Goal: Task Accomplishment & Management: Use online tool/utility

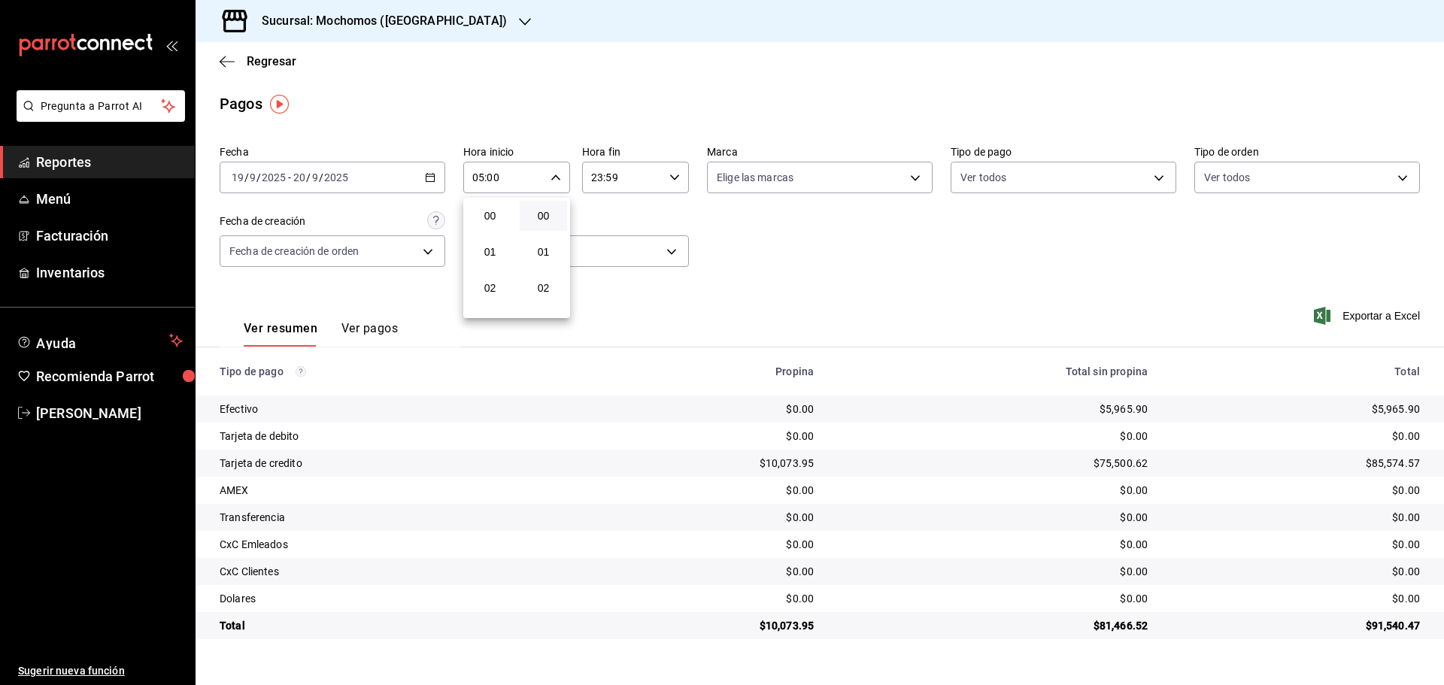
scroll to position [150, 0]
click at [445, 20] on div at bounding box center [722, 342] width 1444 height 685
click at [519, 20] on icon "button" at bounding box center [525, 22] width 12 height 12
click at [253, 65] on span "Ryoshi ([GEOGRAPHIC_DATA])" at bounding box center [280, 65] width 145 height 16
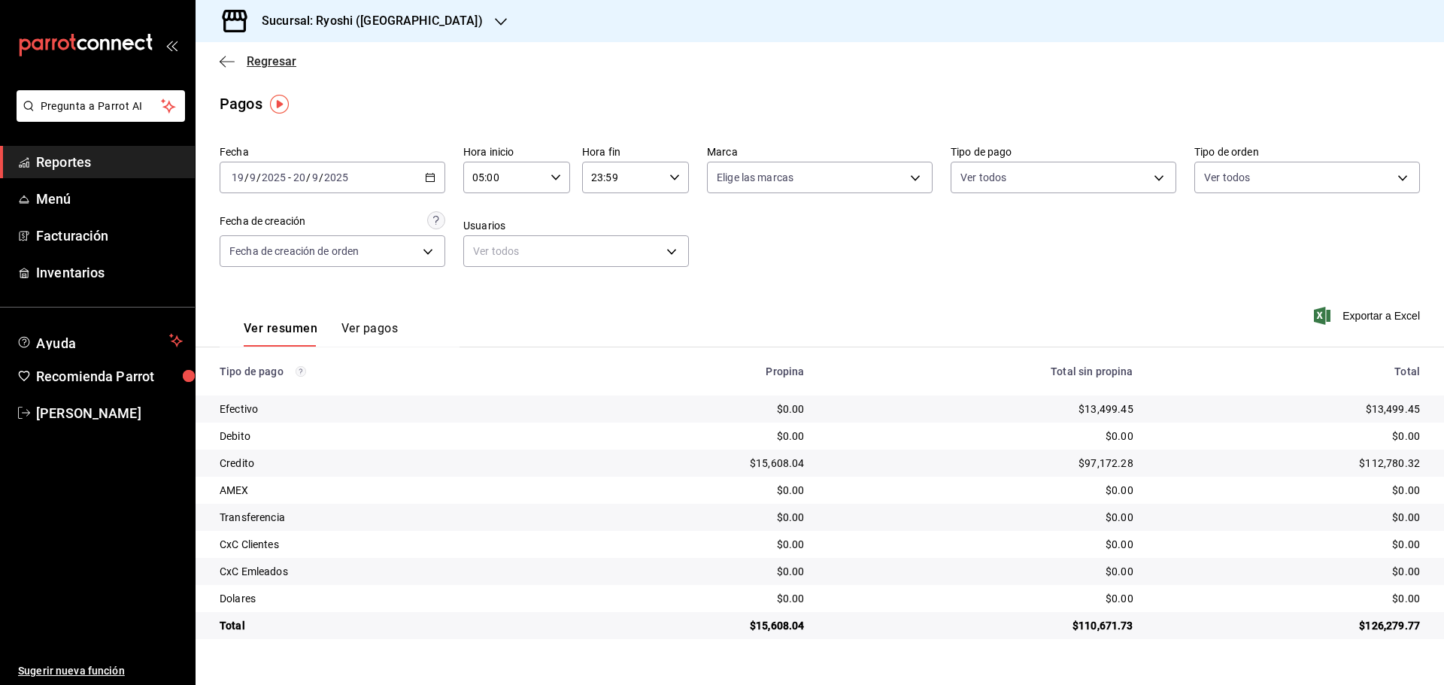
click at [223, 56] on icon "button" at bounding box center [227, 62] width 15 height 14
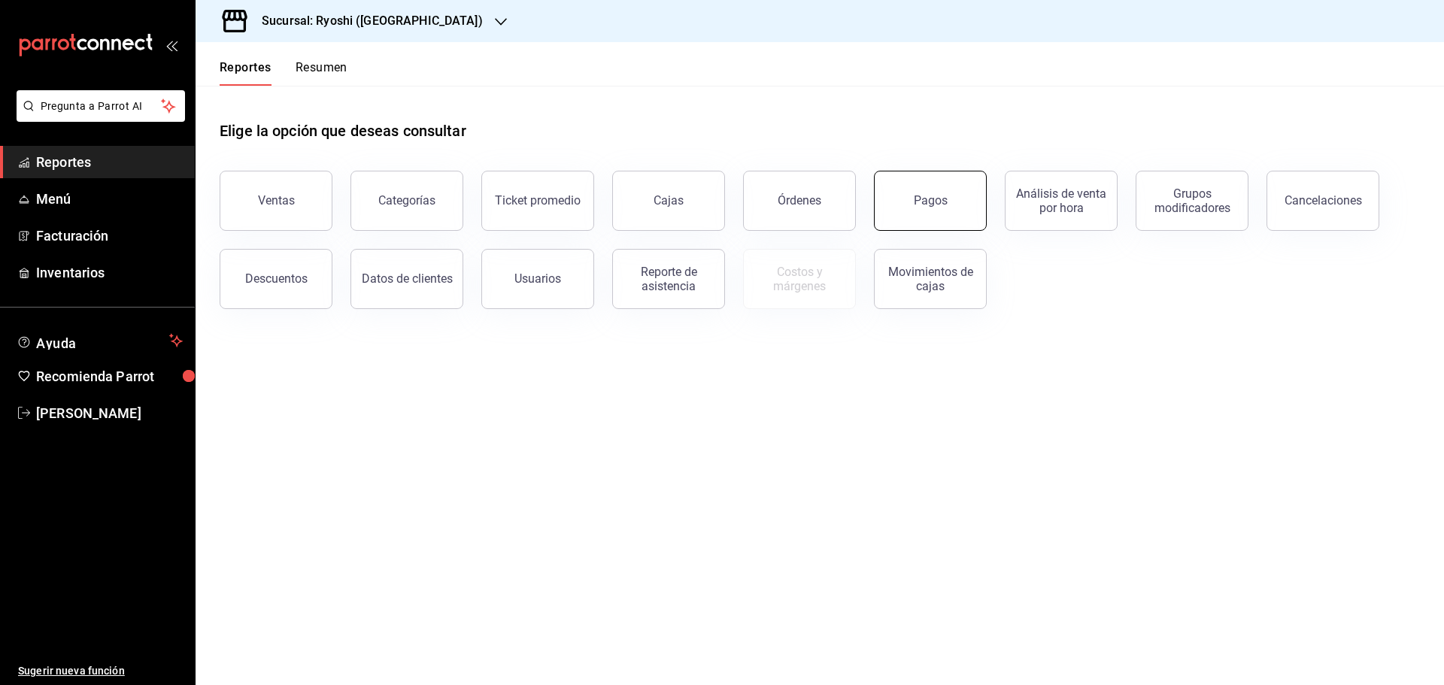
click at [933, 198] on div "Pagos" at bounding box center [931, 200] width 34 height 14
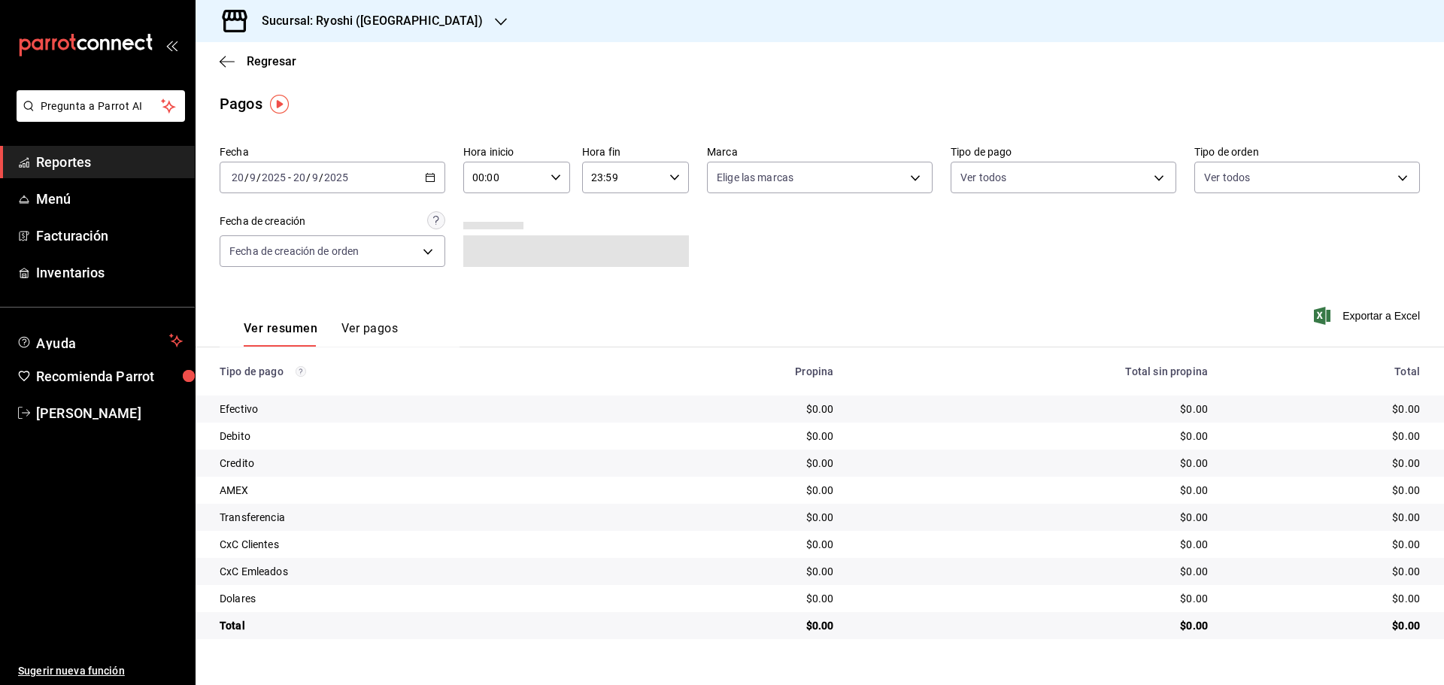
click at [429, 172] on icon "button" at bounding box center [430, 177] width 11 height 11
click at [283, 391] on span "Rango de fechas" at bounding box center [290, 392] width 117 height 16
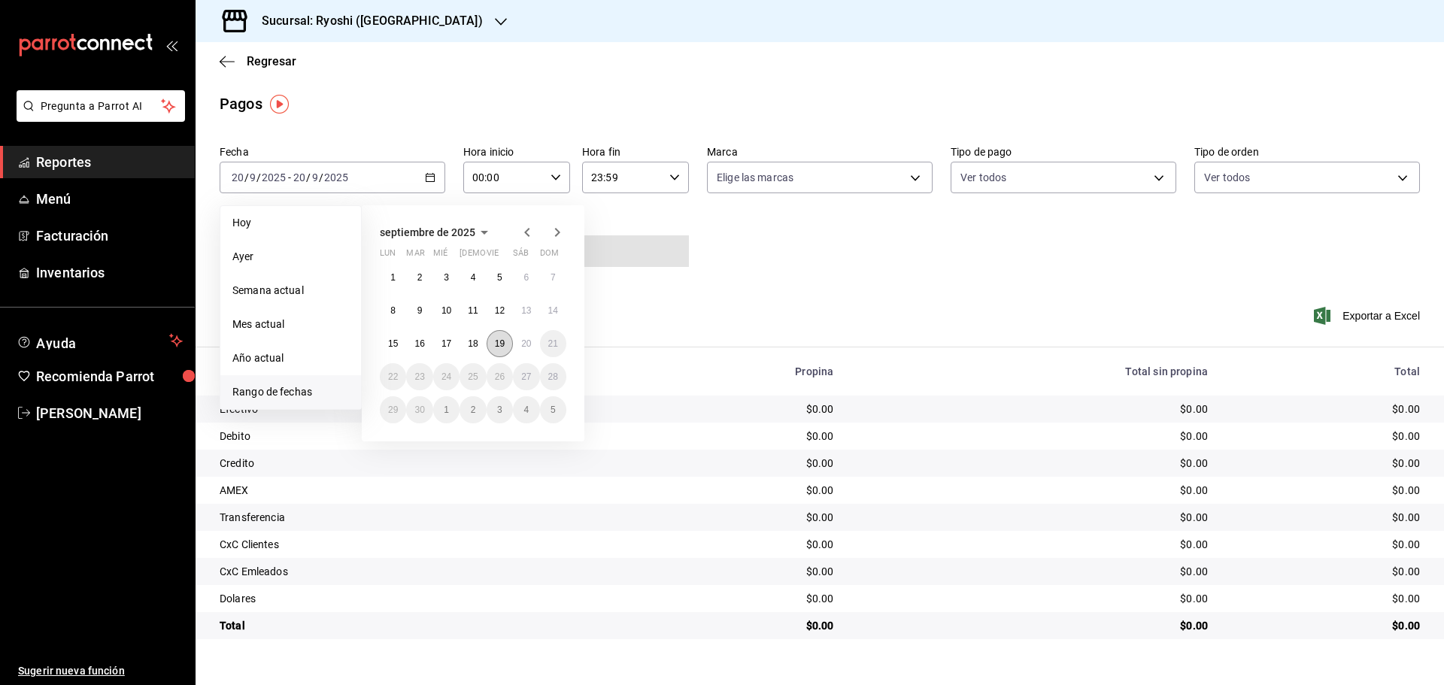
click at [503, 341] on abbr "19" at bounding box center [500, 343] width 10 height 11
click at [521, 344] on abbr "20" at bounding box center [526, 343] width 10 height 11
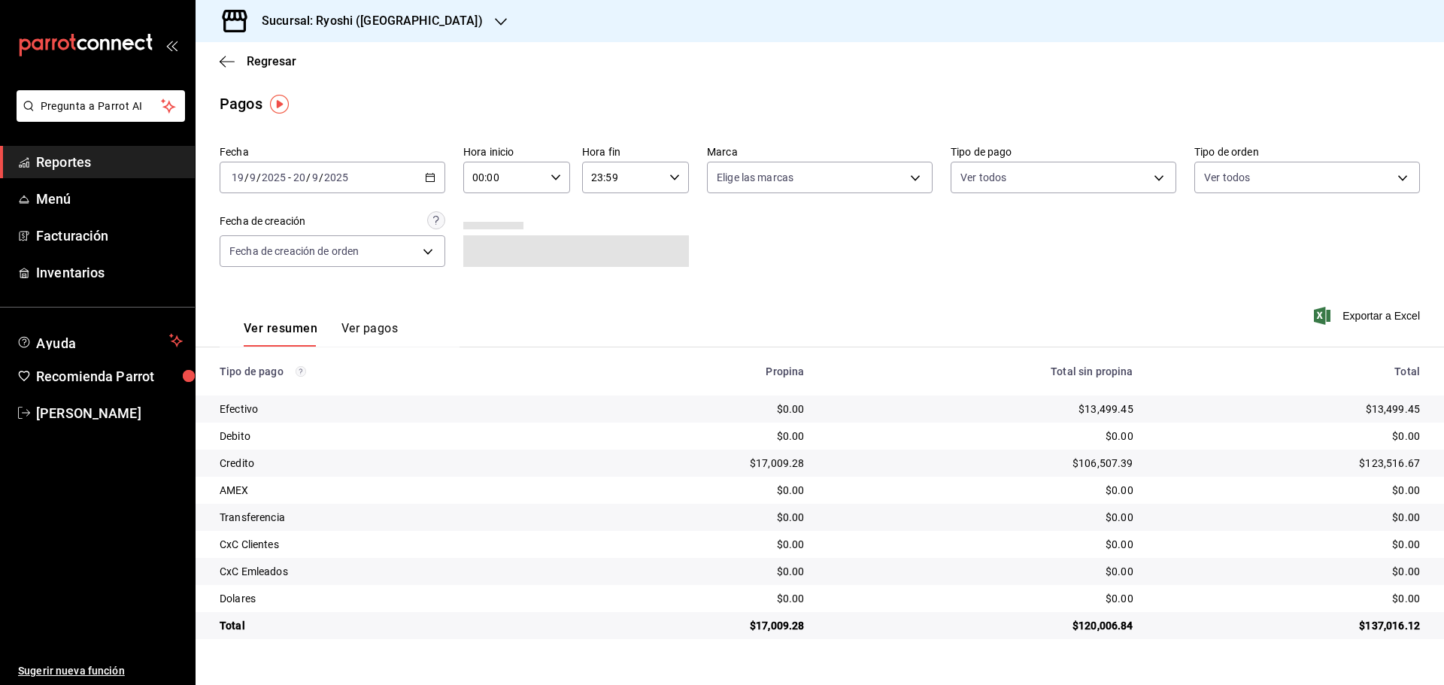
click at [556, 168] on div "00:00 Hora inicio" at bounding box center [516, 178] width 107 height 32
click at [489, 243] on span "05" at bounding box center [489, 246] width 29 height 12
type input "05:00"
click at [674, 175] on div at bounding box center [722, 342] width 1444 height 685
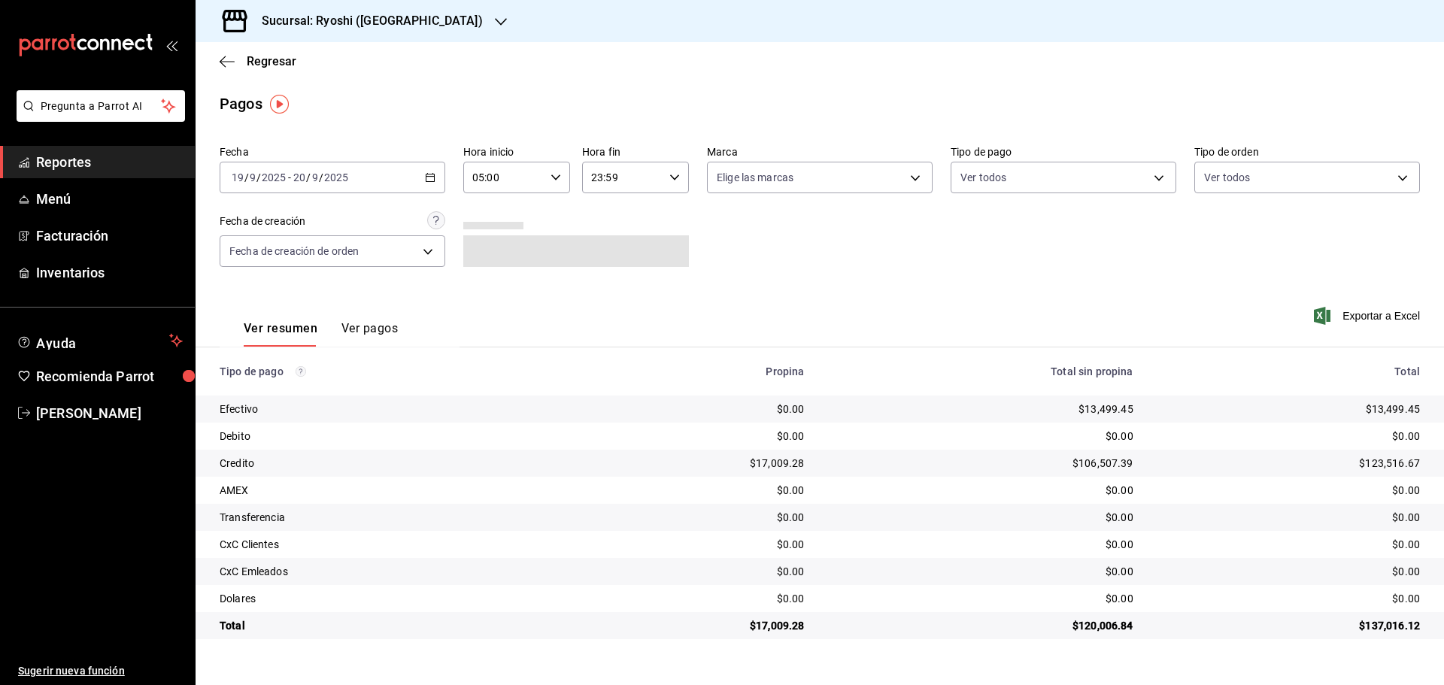
click at [674, 175] on icon "button" at bounding box center [674, 177] width 11 height 11
click at [608, 246] on span "05" at bounding box center [608, 252] width 29 height 12
type input "05:59"
click at [227, 59] on div at bounding box center [722, 342] width 1444 height 685
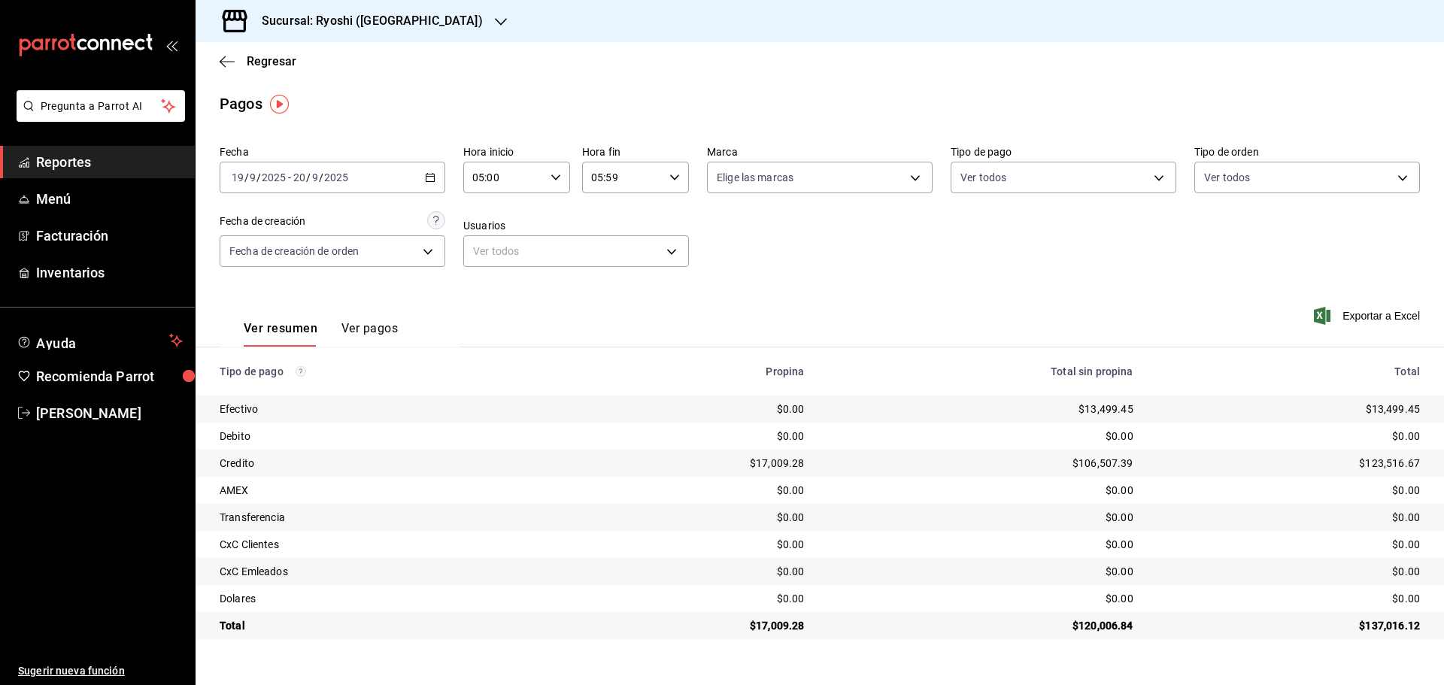
click at [430, 175] on icon "button" at bounding box center [430, 177] width 11 height 11
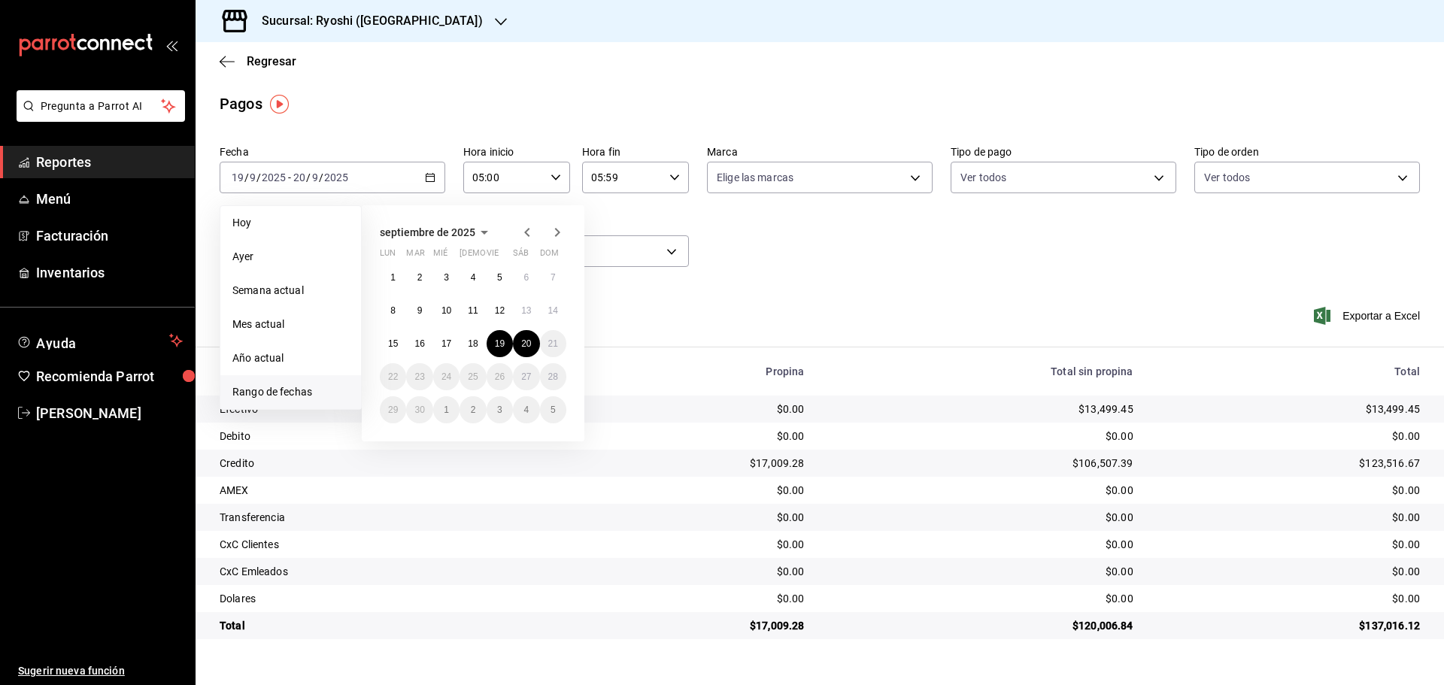
click at [292, 385] on span "Rango de fechas" at bounding box center [290, 392] width 117 height 16
click at [502, 339] on abbr "19" at bounding box center [500, 343] width 10 height 11
click at [526, 338] on abbr "20" at bounding box center [526, 343] width 10 height 11
type input "00:00"
type input "23:59"
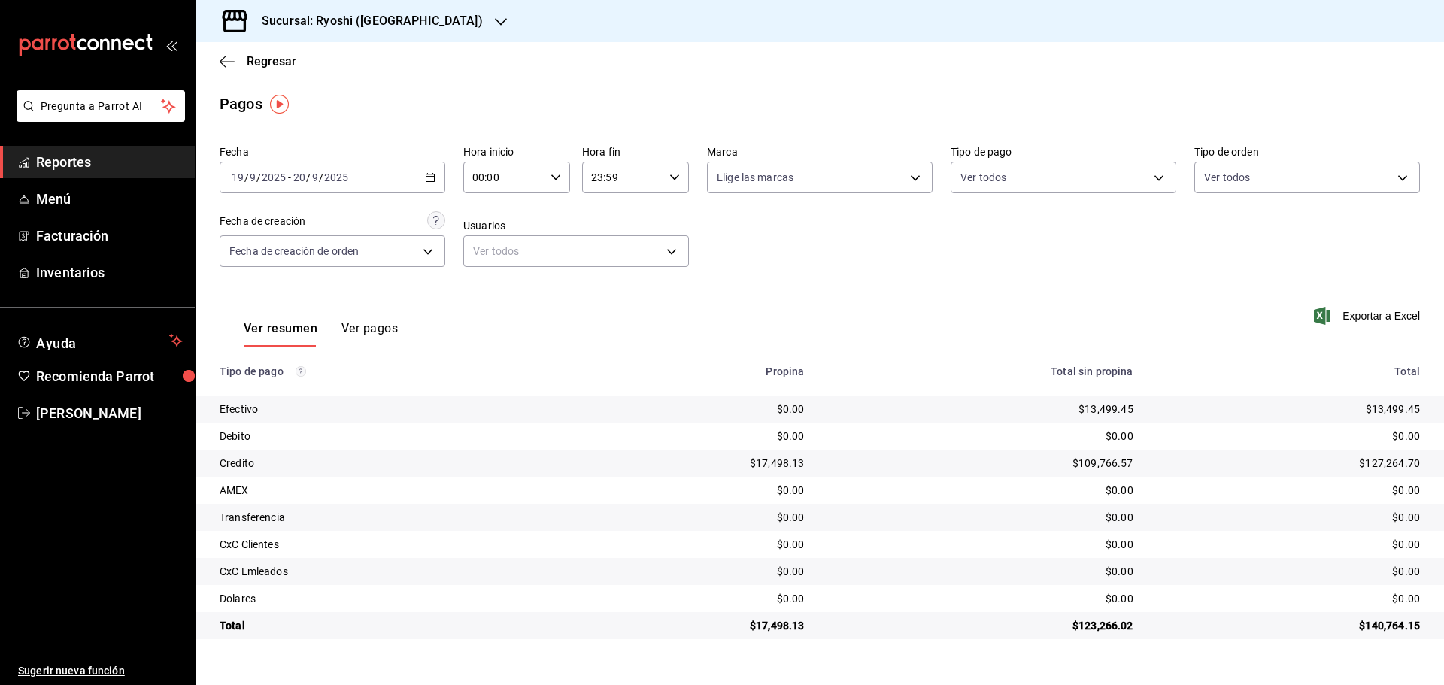
click at [556, 171] on div "00:00 Hora inicio" at bounding box center [516, 178] width 107 height 32
click at [489, 236] on button "05" at bounding box center [489, 246] width 47 height 30
type input "05:00"
click at [675, 173] on div at bounding box center [722, 342] width 1444 height 685
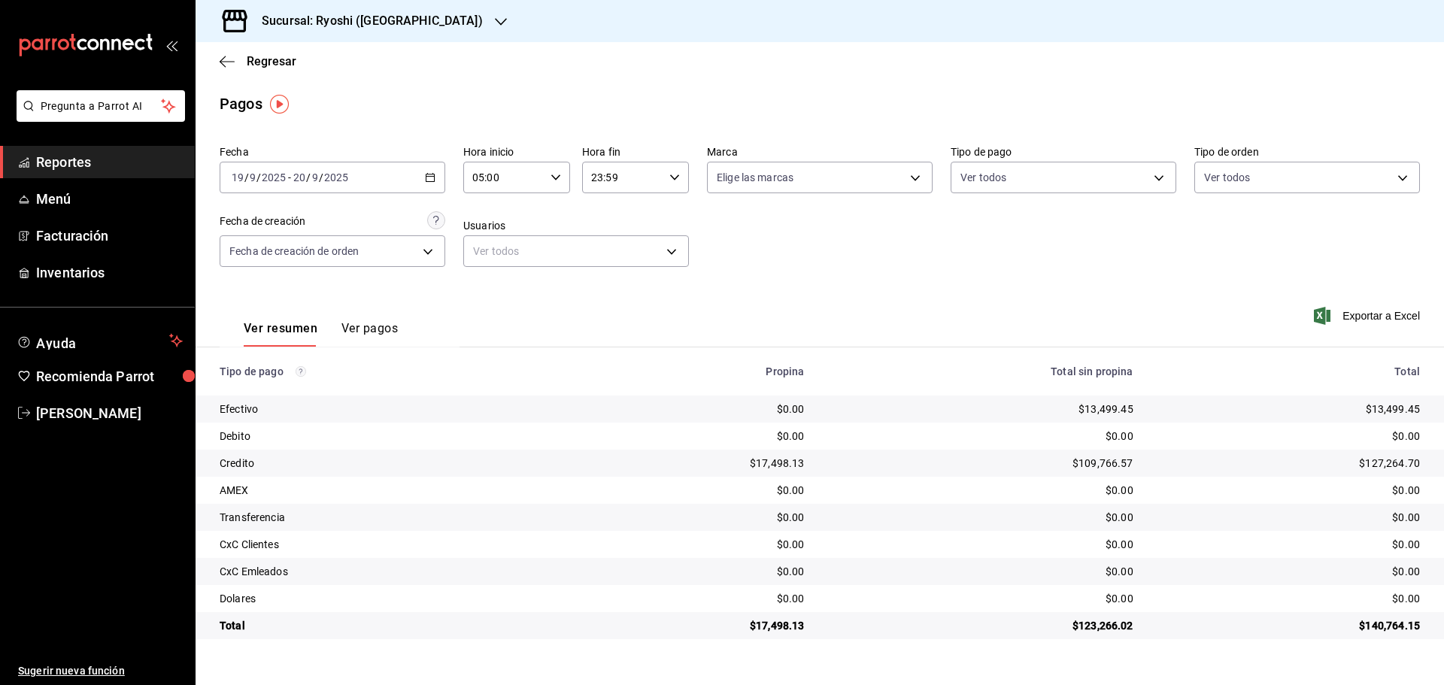
click at [675, 173] on icon "button" at bounding box center [674, 177] width 11 height 11
click at [613, 249] on span "05" at bounding box center [608, 252] width 29 height 12
type input "05:59"
click at [914, 174] on div at bounding box center [722, 342] width 1444 height 685
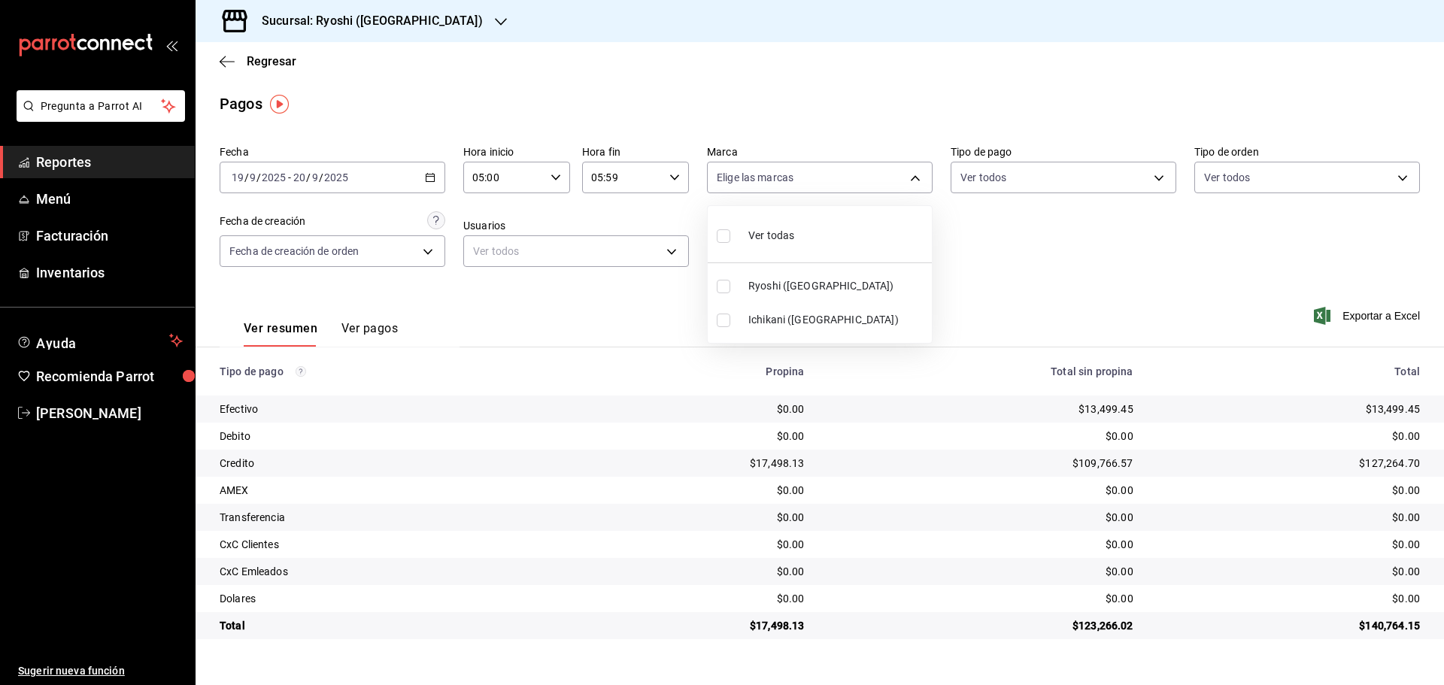
click at [914, 174] on body "Pregunta a Parrot AI Reportes Menú Facturación Inventarios Ayuda Recomienda Par…" at bounding box center [722, 342] width 1444 height 685
click at [723, 281] on input "checkbox" at bounding box center [724, 287] width 14 height 14
checkbox input "true"
type input "26ca50e5-a845-484f-a54e-8a4432b79f59"
click at [1365, 313] on div at bounding box center [722, 342] width 1444 height 685
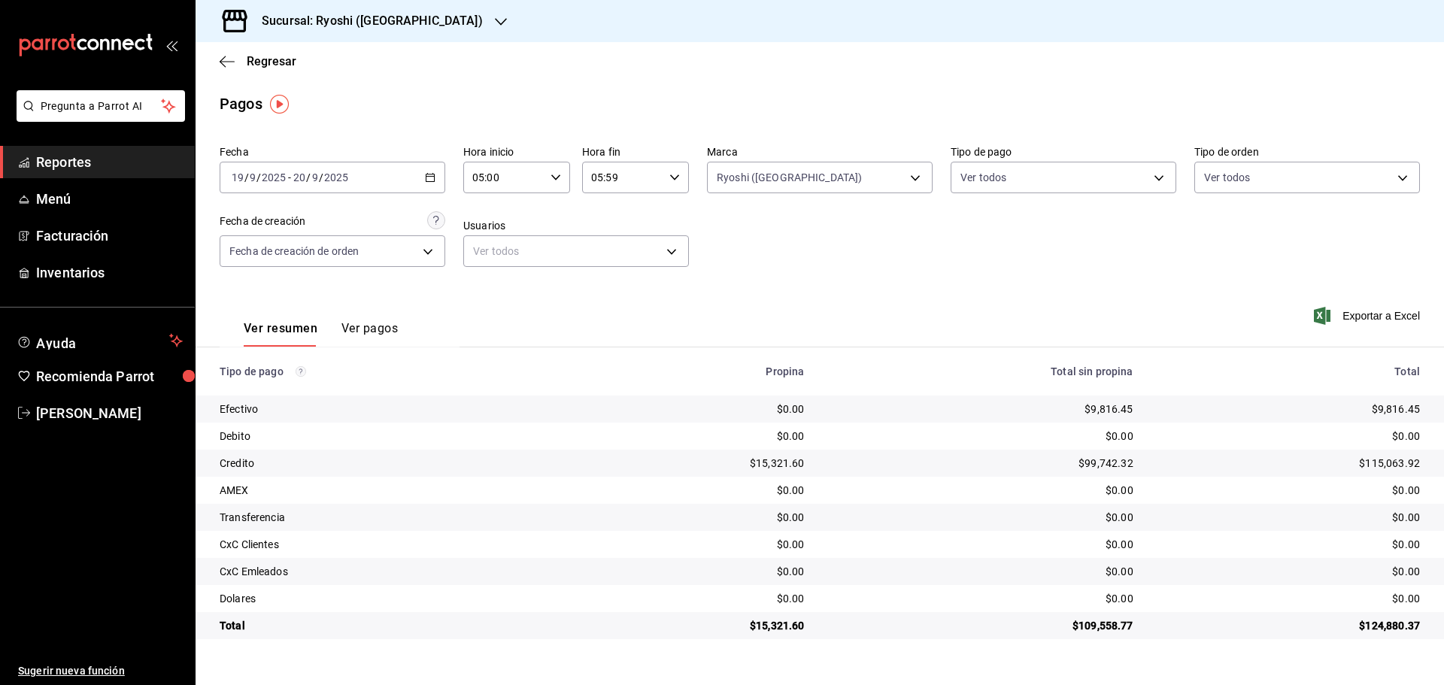
click at [1365, 313] on span "Exportar a Excel" at bounding box center [1368, 316] width 103 height 18
click at [229, 59] on icon "button" at bounding box center [227, 62] width 15 height 14
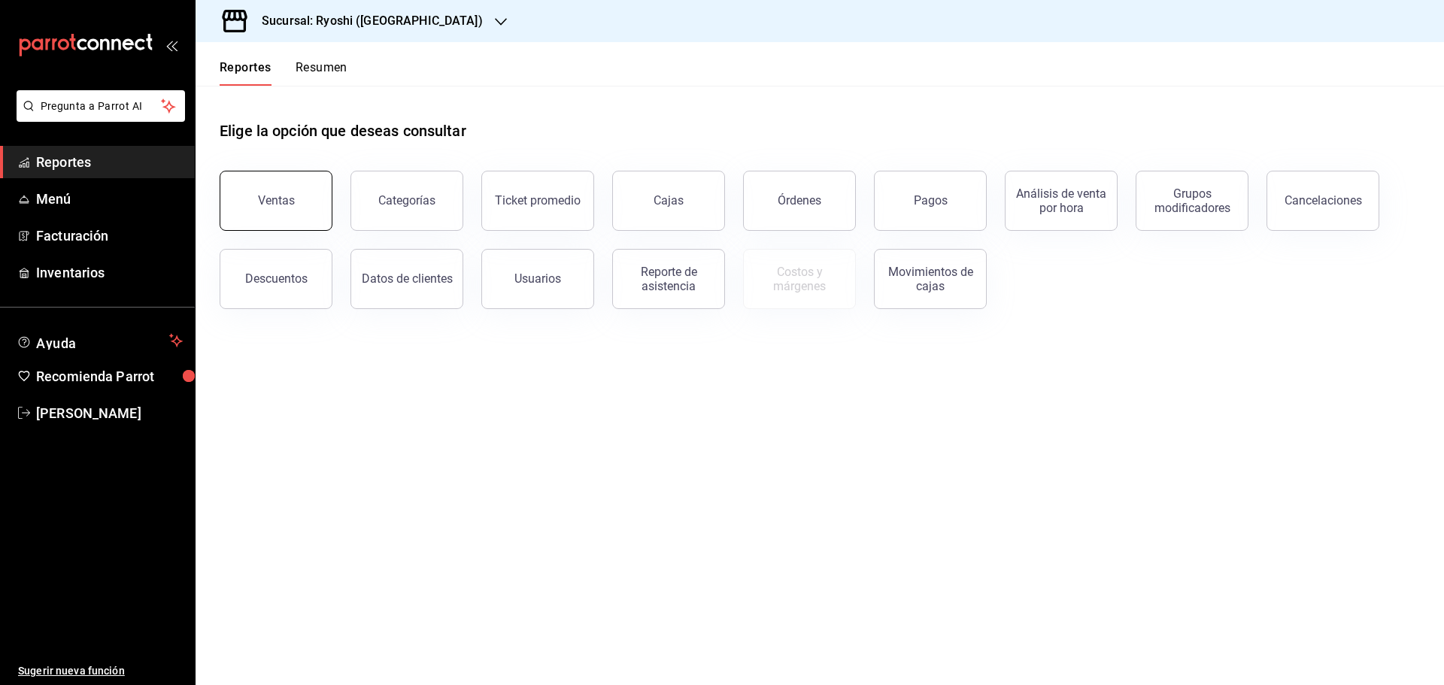
click at [283, 192] on button "Ventas" at bounding box center [276, 201] width 113 height 60
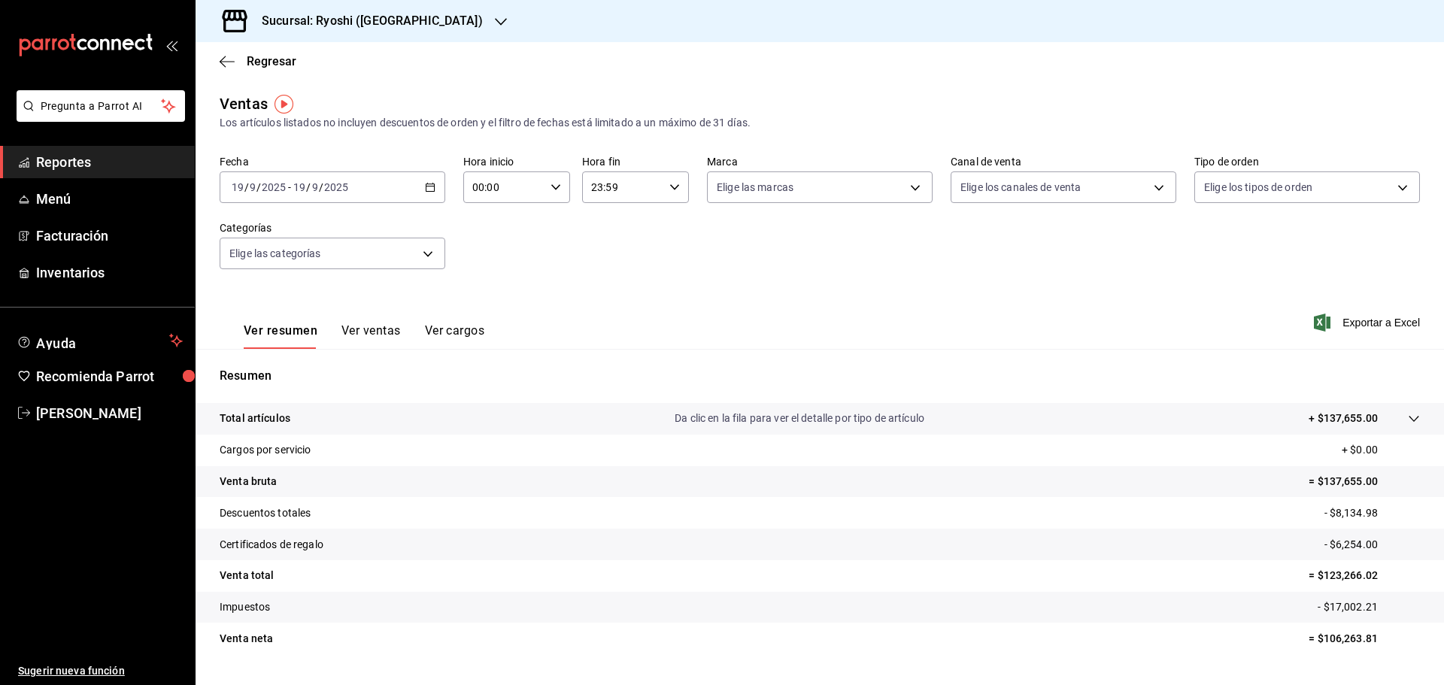
click at [426, 183] on icon "button" at bounding box center [430, 187] width 11 height 11
click at [271, 367] on span "Rango de fechas" at bounding box center [290, 368] width 117 height 16
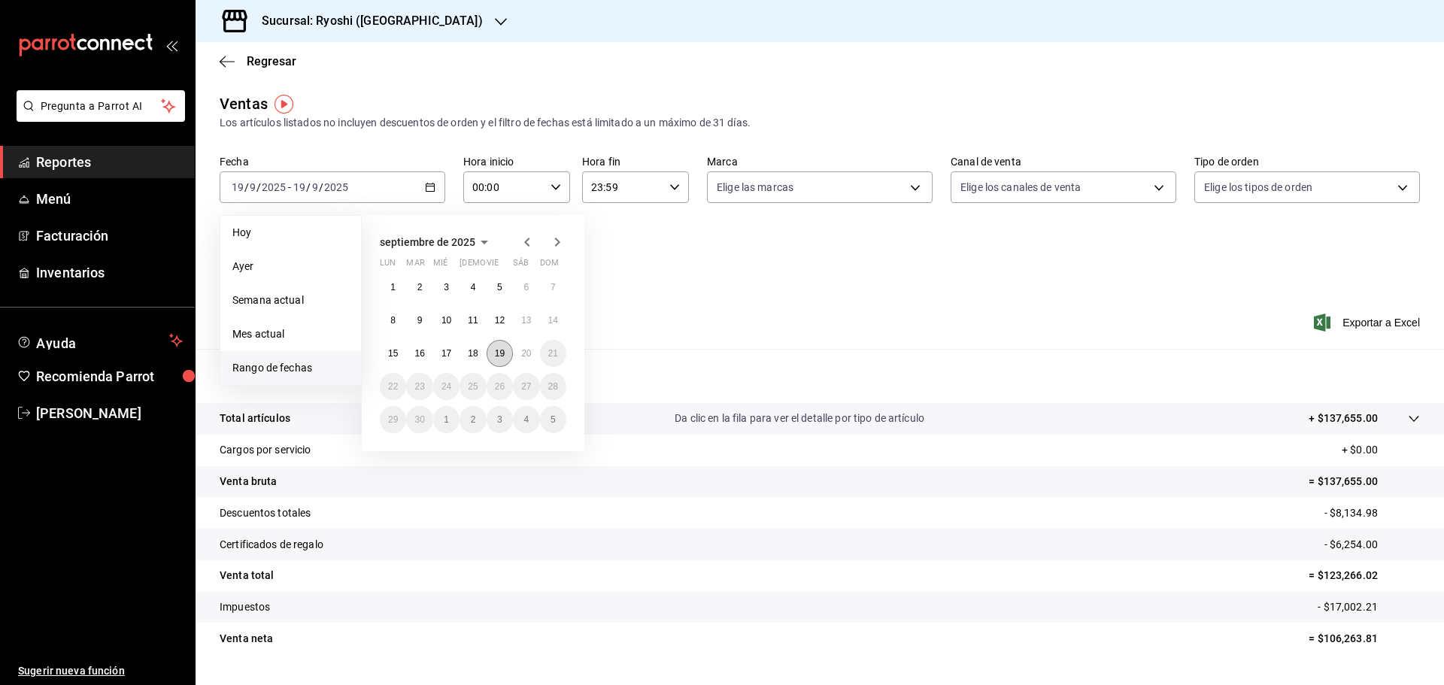
click at [504, 348] on abbr "19" at bounding box center [500, 353] width 10 height 11
click at [526, 347] on button "20" at bounding box center [526, 353] width 26 height 27
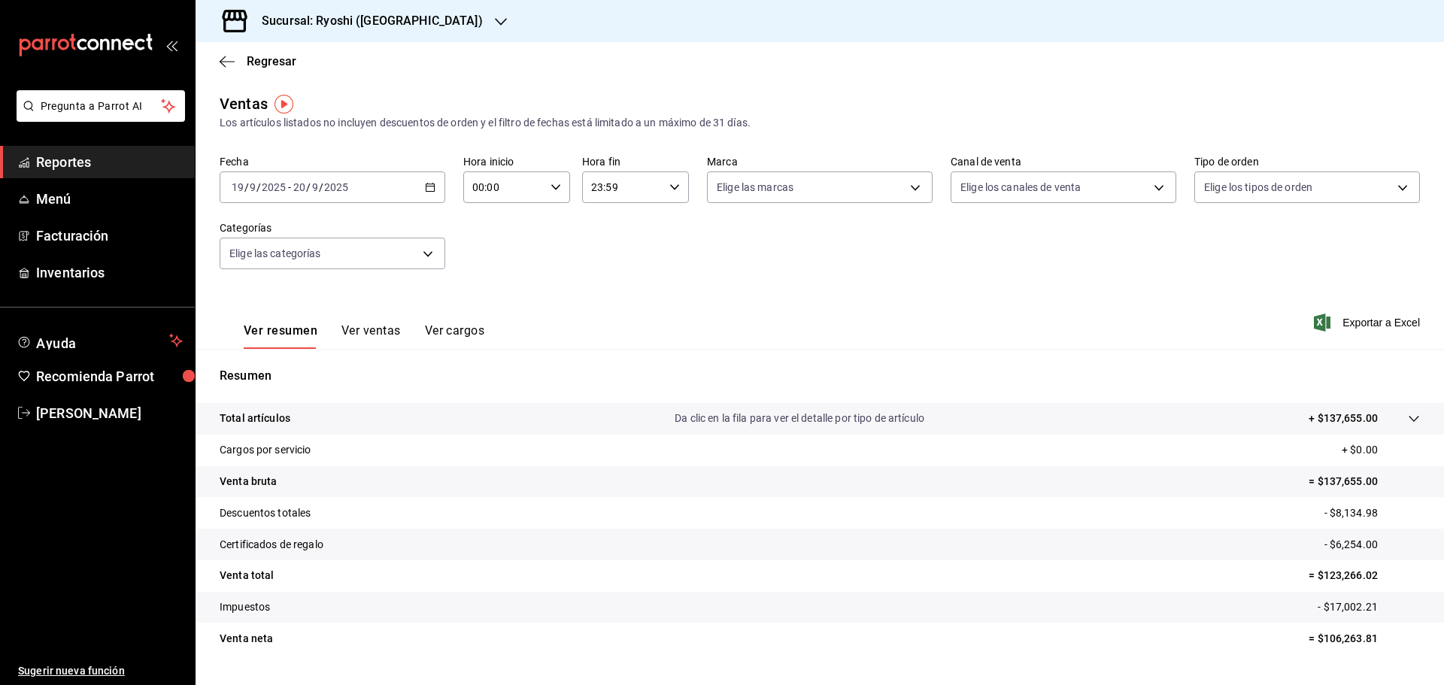
click at [551, 186] on \(Stroke\) "button" at bounding box center [555, 186] width 9 height 5
click at [489, 245] on button "05" at bounding box center [487, 256] width 47 height 30
type input "05:00"
click at [671, 186] on div at bounding box center [722, 342] width 1444 height 685
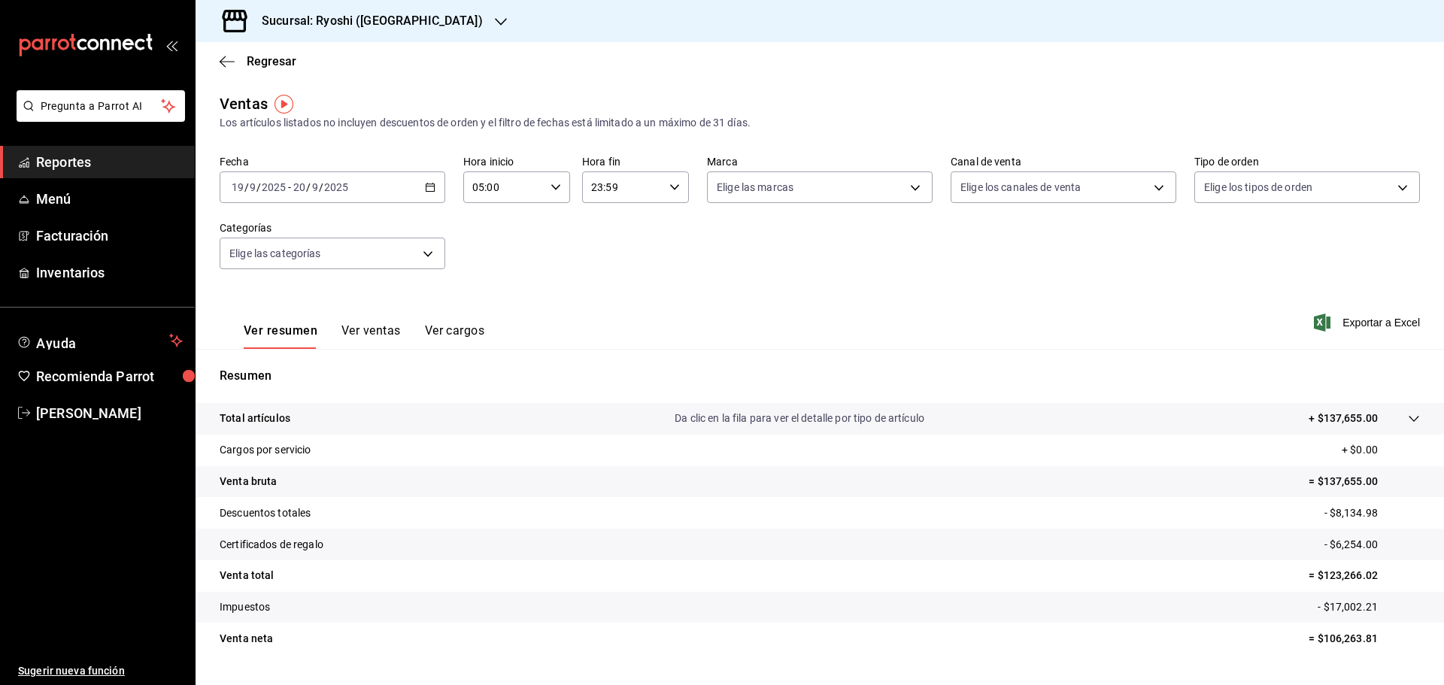
click at [671, 186] on icon "button" at bounding box center [674, 187] width 11 height 11
click at [610, 256] on span "05" at bounding box center [604, 262] width 29 height 12
type input "05:59"
click at [1348, 318] on div at bounding box center [722, 342] width 1444 height 685
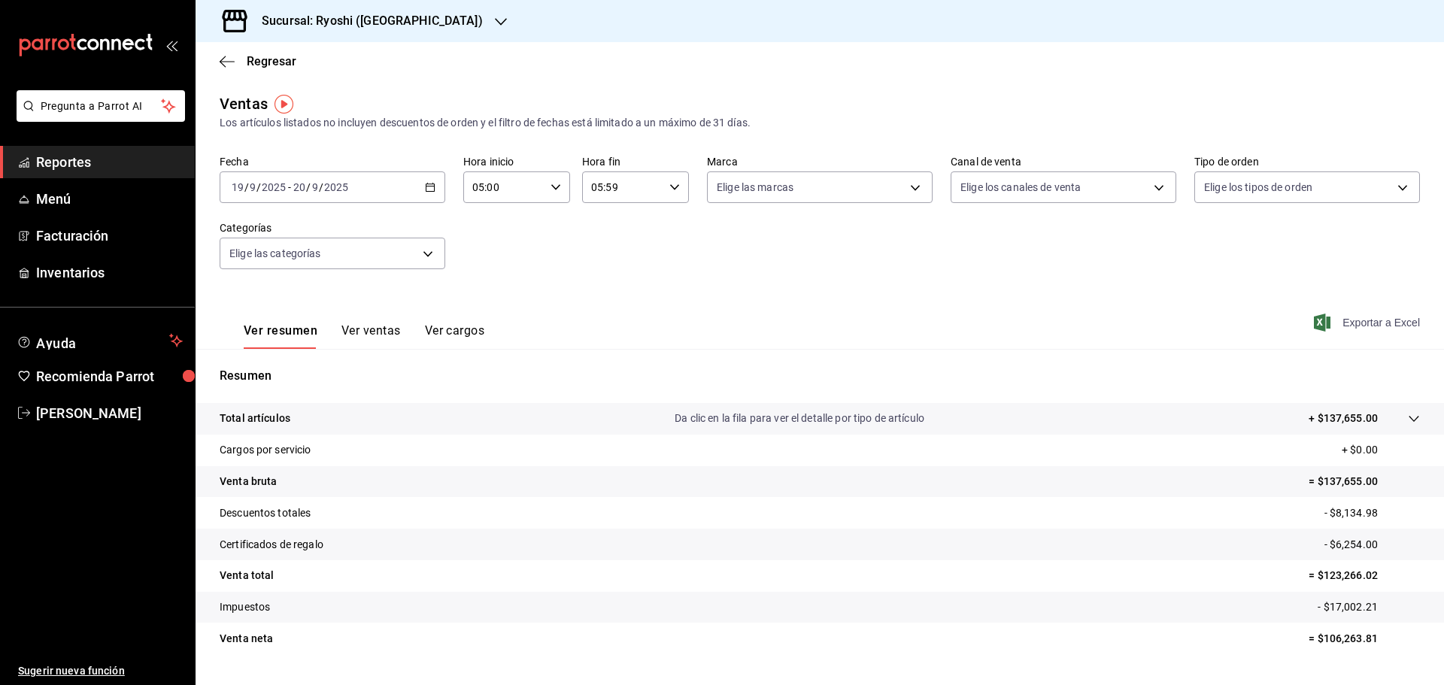
click at [1347, 323] on span "Exportar a Excel" at bounding box center [1368, 323] width 103 height 18
